Goal: Find specific page/section: Find specific page/section

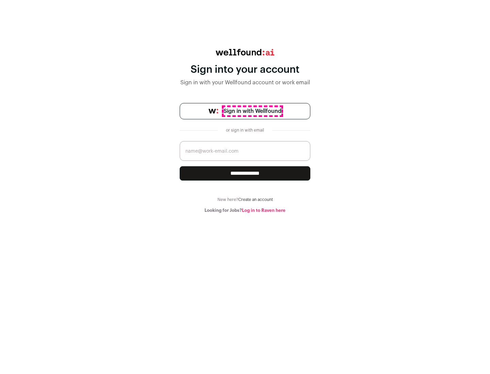
click at [252, 111] on span "Sign in with Wellfound" at bounding box center [252, 111] width 58 height 8
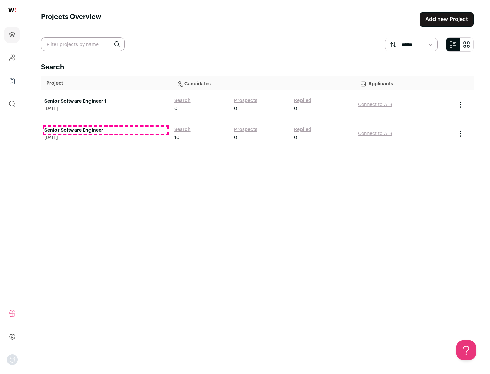
click at [105, 130] on link "Senior Software Engineer" at bounding box center [105, 130] width 123 height 7
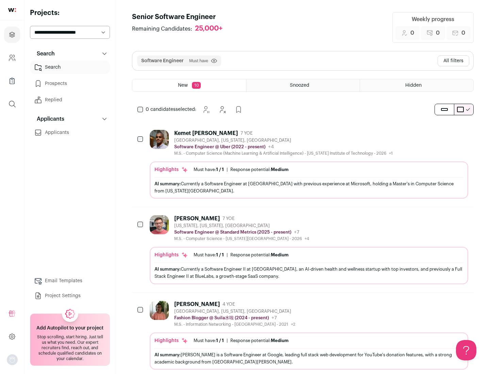
click at [303, 164] on div "Highlights Must have: 1 / 1 How many must haves have been fulfilled? | Response…" at bounding box center [309, 180] width 318 height 37
